Goal: Task Accomplishment & Management: Manage account settings

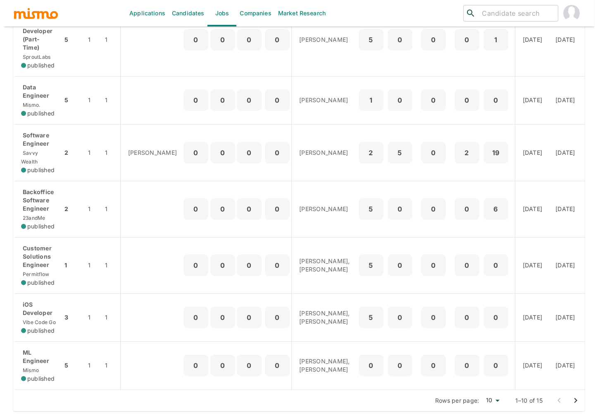
scroll to position [369, 0]
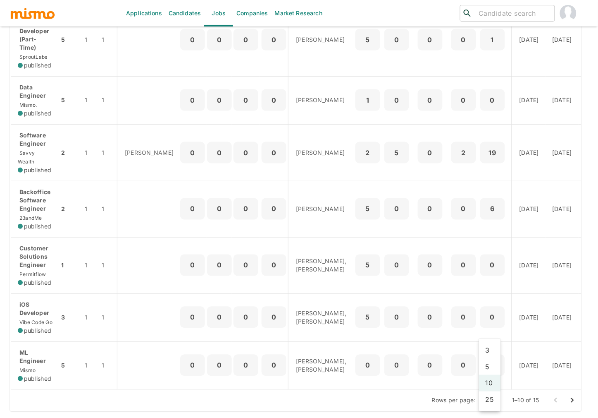
click at [489, 405] on li "25" at bounding box center [490, 399] width 22 height 17
type input "25"
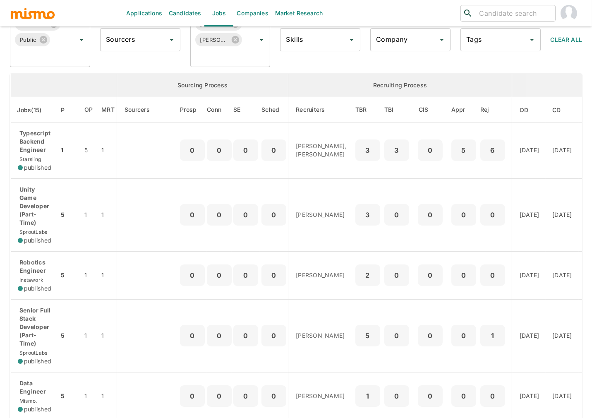
scroll to position [57, 0]
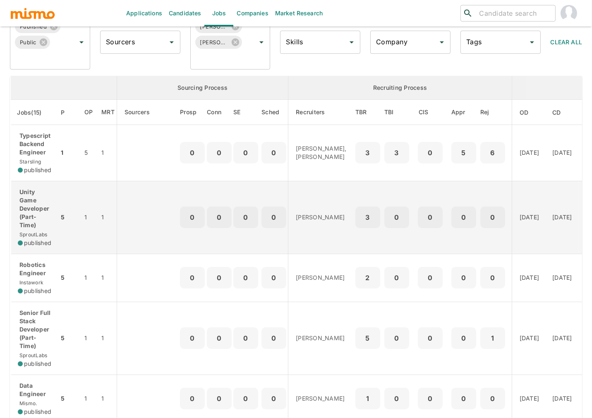
click at [32, 212] on p "Unity Game Developer (Part-Time)" at bounding box center [35, 208] width 35 height 41
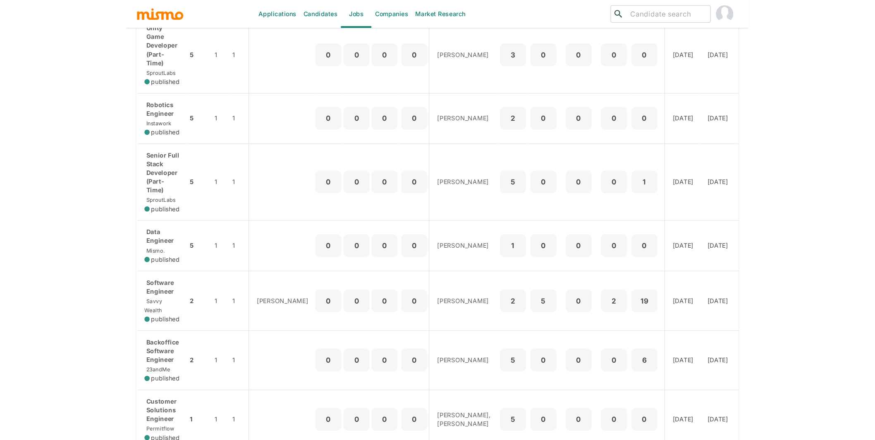
scroll to position [235, 0]
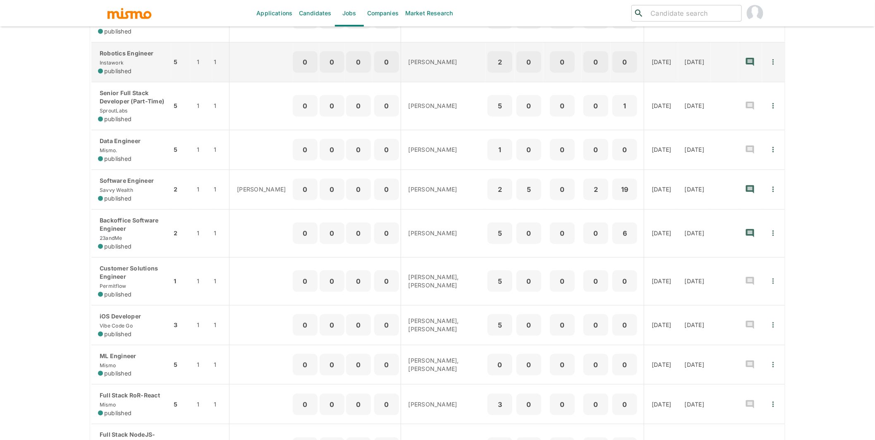
click at [149, 74] on div "Robotics Engineer Instawork published" at bounding box center [131, 62] width 67 height 26
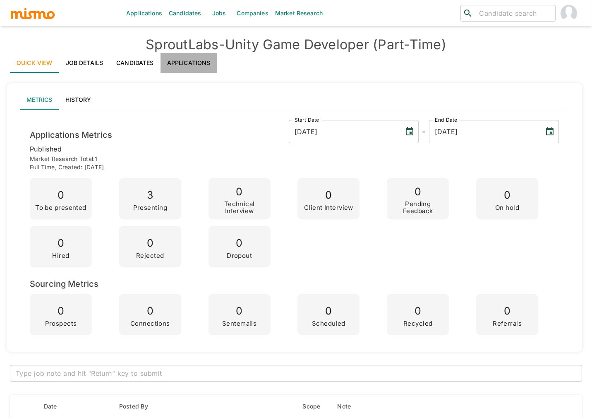
click at [178, 64] on link "Applications" at bounding box center [188, 63] width 57 height 20
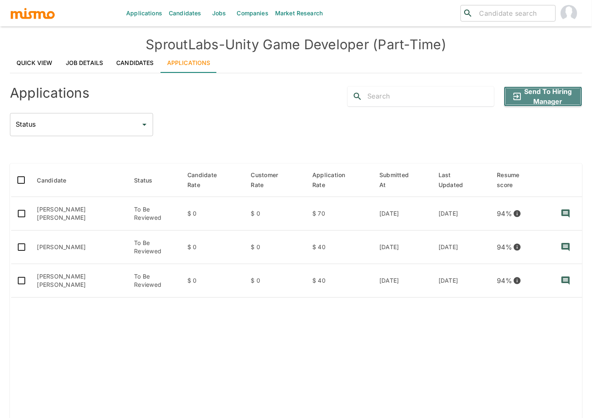
click at [553, 94] on button "Send to Hiring Manager" at bounding box center [543, 96] width 78 height 20
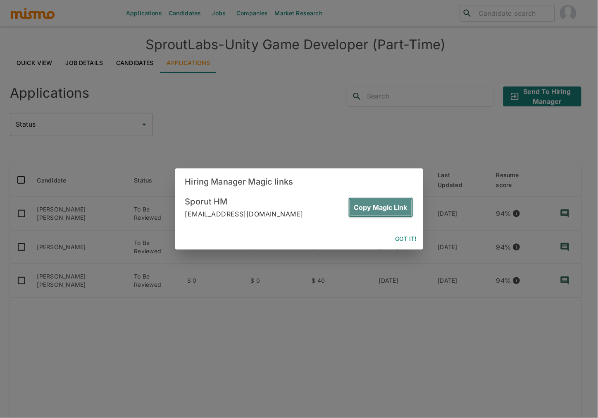
click at [387, 202] on button "Copy Magic Link" at bounding box center [381, 207] width 65 height 20
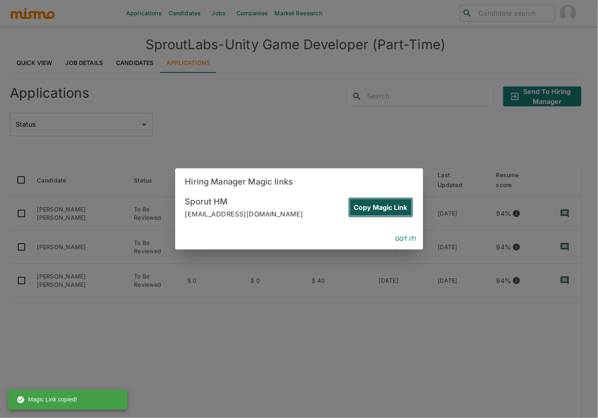
click at [393, 204] on button "Copy Magic Link" at bounding box center [381, 207] width 65 height 20
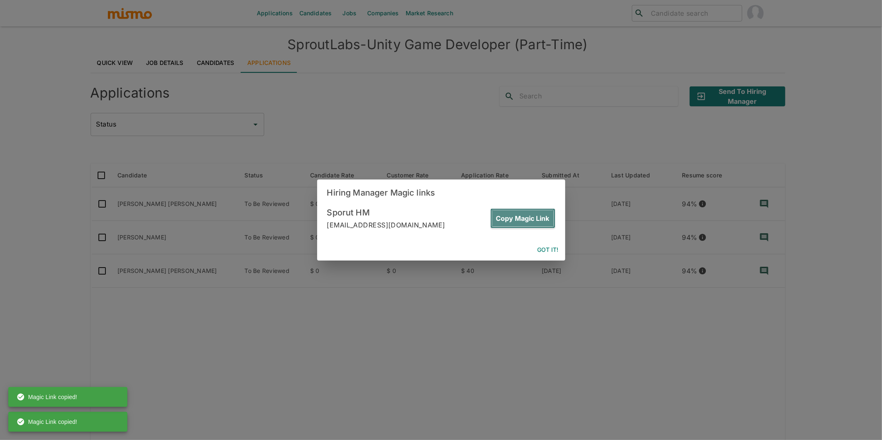
click at [545, 223] on button "Copy Magic Link" at bounding box center [523, 218] width 65 height 20
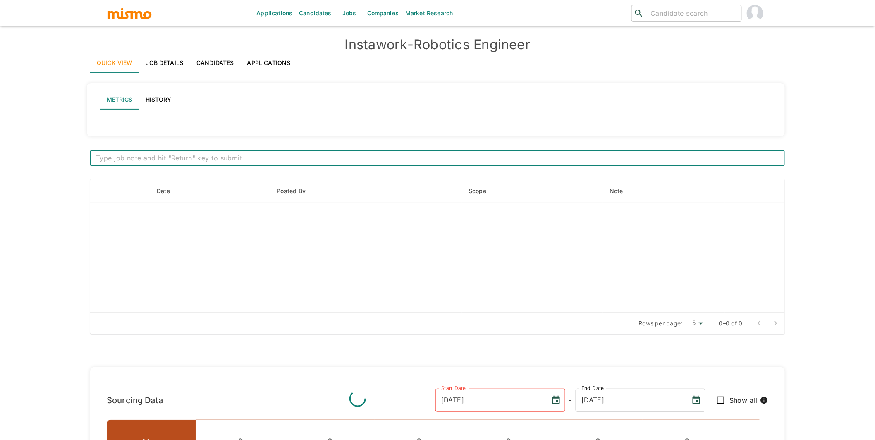
click at [258, 57] on link "Applications" at bounding box center [269, 63] width 57 height 20
